Goal: Transaction & Acquisition: Purchase product/service

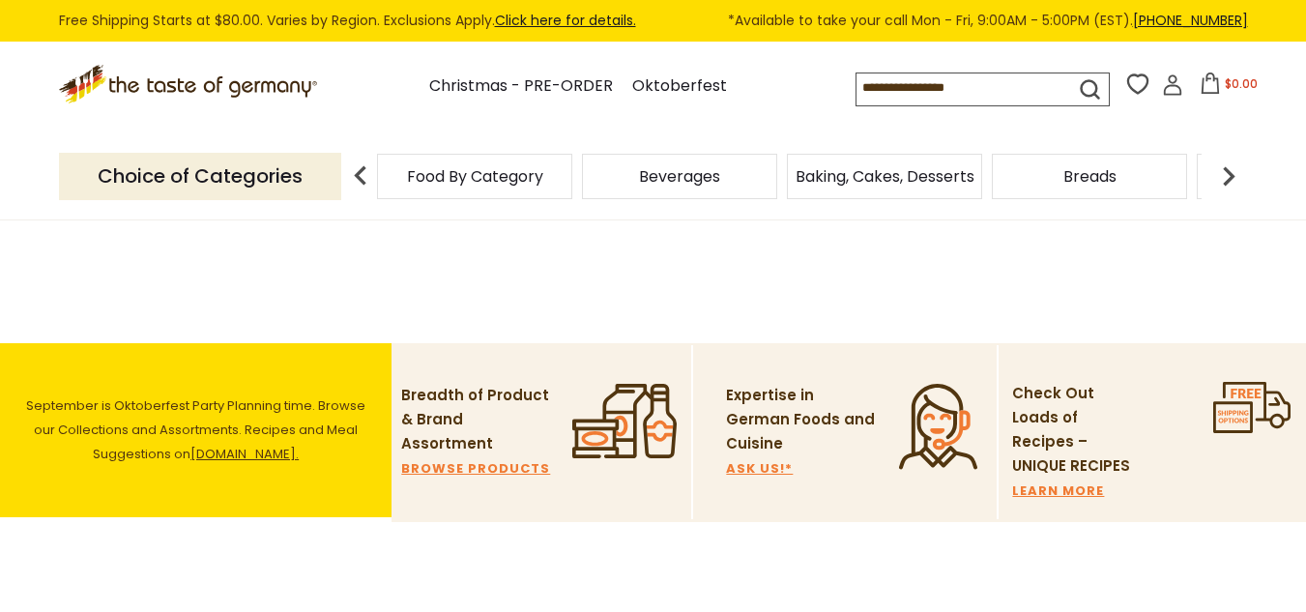
click at [1172, 87] on icon at bounding box center [1172, 90] width 17 height 11
